Goal: Transaction & Acquisition: Purchase product/service

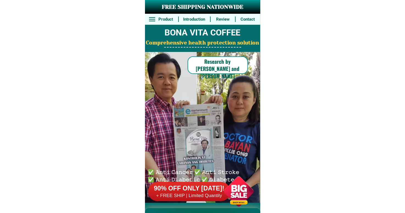
click at [199, 198] on h6 "+ FREE SHIP | Limited Quantily" at bounding box center [189, 196] width 82 height 6
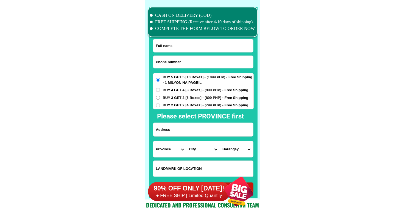
scroll to position [4272, 0]
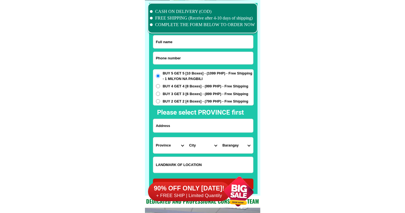
click at [202, 43] on input "Input full_name" at bounding box center [203, 41] width 100 height 13
paste input "[PERSON_NAME]"
type input "[PERSON_NAME]"
click at [196, 59] on input "Input phone_number" at bounding box center [203, 58] width 100 height 12
paste input "09754021410"
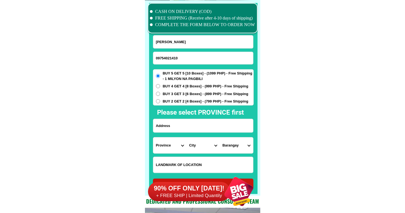
type input "09754021410"
click at [179, 126] on input "Input address" at bounding box center [203, 125] width 100 height 13
paste input "AntongRiasKutongan, Cotabato"
type input "AntongRiasKutongan, Cotabato"
click at [166, 144] on select "Province [GEOGRAPHIC_DATA] [GEOGRAPHIC_DATA] [GEOGRAPHIC_DATA] [GEOGRAPHIC_DATA…" at bounding box center [169, 145] width 33 height 16
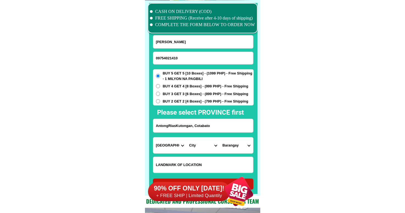
click at [153, 137] on select "Province [GEOGRAPHIC_DATA] [GEOGRAPHIC_DATA] [GEOGRAPHIC_DATA] [GEOGRAPHIC_DATA…" at bounding box center [169, 145] width 33 height 16
click at [168, 141] on select "Province [GEOGRAPHIC_DATA] [GEOGRAPHIC_DATA] [GEOGRAPHIC_DATA] [GEOGRAPHIC_DATA…" at bounding box center [169, 145] width 33 height 16
select select "63_170"
click at [153, 137] on select "Province [GEOGRAPHIC_DATA] [GEOGRAPHIC_DATA] [GEOGRAPHIC_DATA] [GEOGRAPHIC_DATA…" at bounding box center [169, 145] width 33 height 16
click at [193, 144] on select "City Alamada Aleosan Antipas Arakan Banisilan [GEOGRAPHIC_DATA]-city [GEOGRAPHI…" at bounding box center [203, 145] width 33 height 16
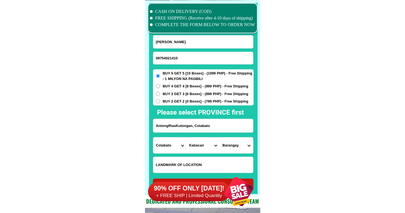
click at [193, 144] on select "City Alamada Aleosan Antipas Arakan Banisilan [GEOGRAPHIC_DATA]-city [GEOGRAPHI…" at bounding box center [203, 145] width 33 height 16
click at [194, 146] on select "City Alamada Aleosan Antipas Arakan Banisilan [GEOGRAPHIC_DATA]-city [GEOGRAPHI…" at bounding box center [203, 145] width 33 height 16
drag, startPoint x: 273, startPoint y: 100, endPoint x: 267, endPoint y: 110, distance: 11.8
click at [197, 142] on select "City Alamada Aleosan Antipas Arakan Banisilan [GEOGRAPHIC_DATA]-city [GEOGRAPHI…" at bounding box center [203, 145] width 33 height 16
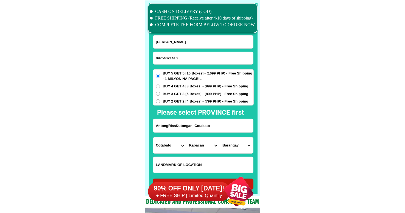
select select "63_170201"
click at [187, 137] on select "City Alamada Aleosan Antipas Arakan Banisilan [GEOGRAPHIC_DATA]-city [GEOGRAPHI…" at bounding box center [203, 145] width 33 height 16
click at [230, 146] on select "Barangay [GEOGRAPHIC_DATA] i Bagua ii Bagua iii Kalanganan [GEOGRAPHIC_DATA] i …" at bounding box center [236, 145] width 33 height 16
select select "63_17020124"
click at [220, 137] on select "Barangay [GEOGRAPHIC_DATA] i Bagua ii Bagua iii Kalanganan [GEOGRAPHIC_DATA] i …" at bounding box center [236, 145] width 33 height 16
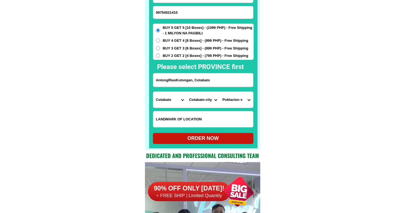
scroll to position [4327, 0]
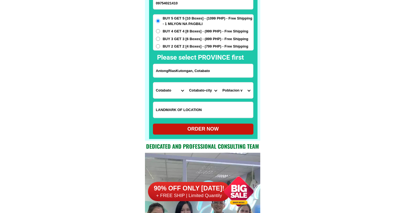
click at [206, 131] on div "ORDER NOW" at bounding box center [203, 128] width 101 height 7
radio input "true"
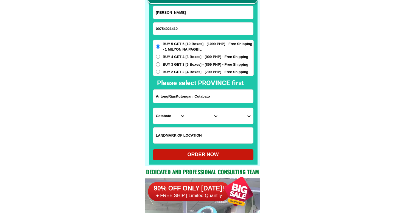
scroll to position [4272, 0]
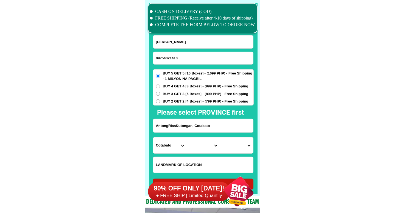
click at [209, 44] on input "[PERSON_NAME]" at bounding box center [203, 41] width 100 height 13
paste input "[PERSON_NAME]"
type input "[PERSON_NAME]"
click at [192, 60] on input "09754021410" at bounding box center [203, 58] width 100 height 12
paste input "09974629790"
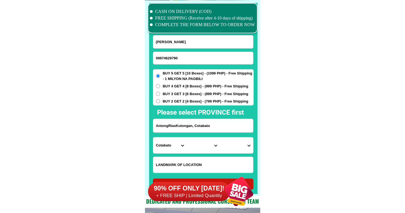
type input "09974629790"
click at [178, 91] on span "BUY 3 GET 3 [6 Boxes] - (899 PHP) - Free Shipping" at bounding box center [206, 93] width 86 height 5
click at [160, 92] on input "BUY 3 GET 3 [6 Boxes] - (899 PHP) - Free Shipping" at bounding box center [158, 94] width 4 height 4
radio input "true"
click at [178, 86] on span "BUY 4 GET 4 [8 Boxes] - (999 PHP) - Free Shipping" at bounding box center [206, 86] width 86 height 5
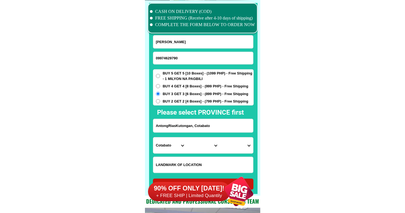
click at [160, 86] on input "BUY 4 GET 4 [8 Boxes] - (999 PHP) - Free Shipping" at bounding box center [158, 86] width 4 height 4
radio input "true"
click at [184, 121] on input "AntongRiasKutongan, Cotabato" at bounding box center [203, 125] width 100 height 13
paste input "Rcs building [GEOGRAPHIC_DATA]"
click at [191, 124] on input "Rcs building [GEOGRAPHIC_DATA]" at bounding box center [203, 125] width 100 height 13
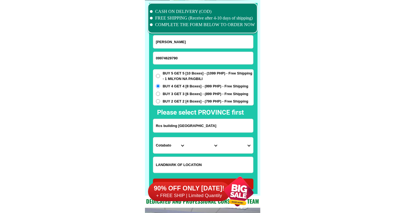
click at [191, 124] on input "Rcs building [GEOGRAPHIC_DATA]" at bounding box center [203, 125] width 100 height 13
paste input "Purok 2, Capalayan, [GEOGRAPHIC_DATA], [GEOGRAPHIC_DATA]"
type input "Purok 2, Capalayan, [GEOGRAPHIC_DATA], [GEOGRAPHIC_DATA]"
click at [169, 146] on select "Province [GEOGRAPHIC_DATA] [GEOGRAPHIC_DATA] [GEOGRAPHIC_DATA] [GEOGRAPHIC_DATA…" at bounding box center [169, 145] width 33 height 16
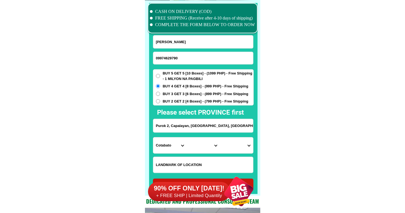
select select "63_829"
click at [153, 137] on select "Province [GEOGRAPHIC_DATA] [GEOGRAPHIC_DATA] [GEOGRAPHIC_DATA] [GEOGRAPHIC_DATA…" at bounding box center [169, 145] width 33 height 16
click at [195, 143] on select "City Bacuag [GEOGRAPHIC_DATA] [GEOGRAPHIC_DATA][PERSON_NAME] [GEOGRAPHIC_DATA] …" at bounding box center [203, 145] width 33 height 16
select select "63_8291977"
click at [187, 137] on select "City Bacuag [GEOGRAPHIC_DATA] [GEOGRAPHIC_DATA][PERSON_NAME] [GEOGRAPHIC_DATA] …" at bounding box center [203, 145] width 33 height 16
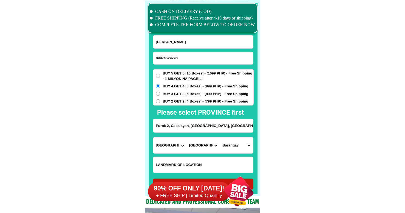
click at [230, 142] on select "[GEOGRAPHIC_DATA]-alang Alegria Anomar [GEOGRAPHIC_DATA] [GEOGRAPHIC_DATA] [GEO…" at bounding box center [236, 145] width 33 height 16
select select "63_82919772579"
click at [220, 137] on select "[GEOGRAPHIC_DATA]-alang Alegria Anomar [GEOGRAPHIC_DATA] [GEOGRAPHIC_DATA] [GEO…" at bounding box center [236, 145] width 33 height 16
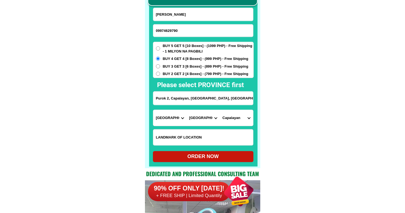
click at [201, 153] on div "ORDER NOW" at bounding box center [203, 156] width 101 height 7
radio input "true"
